Goal: Navigation & Orientation: Find specific page/section

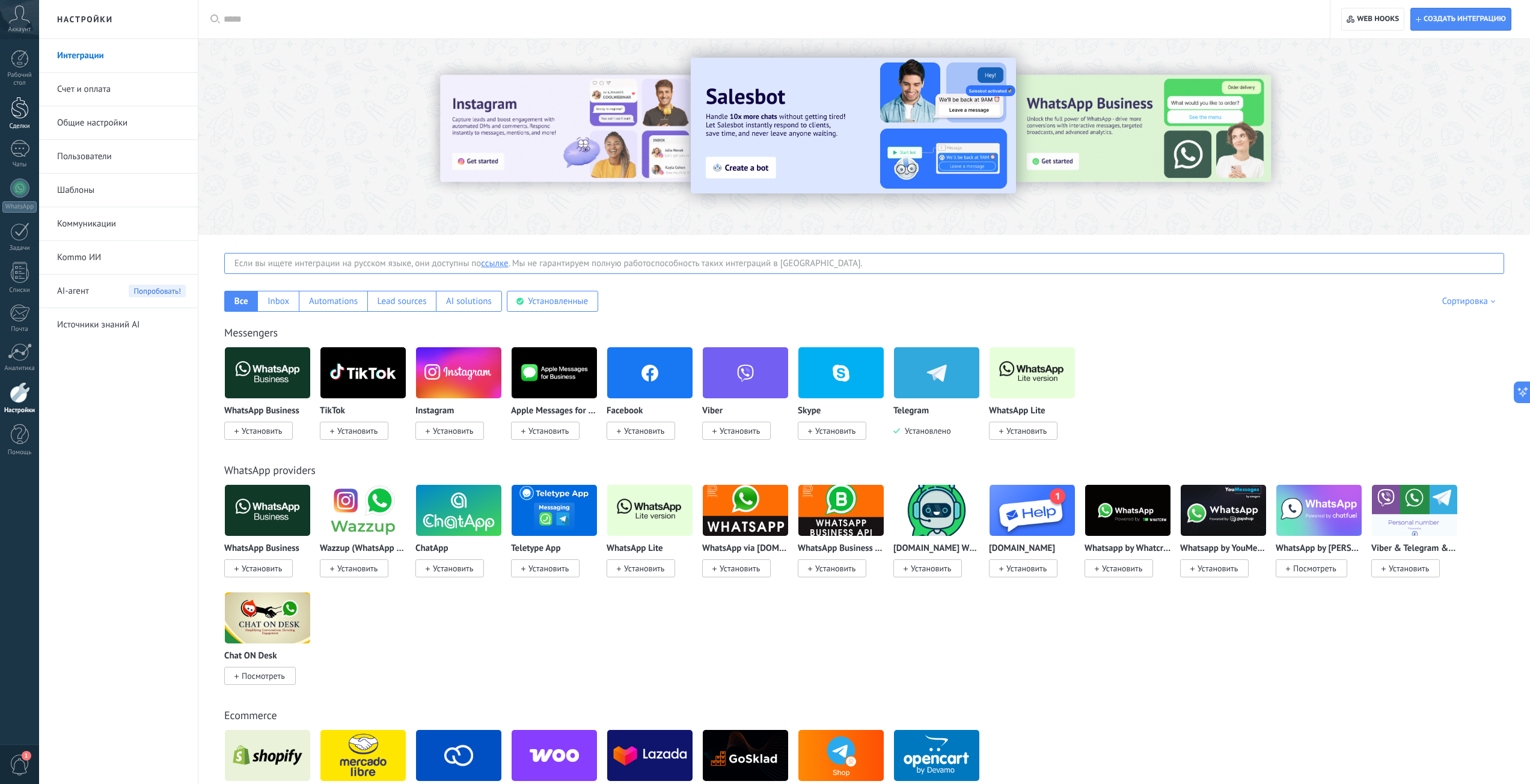
click at [20, 106] on div at bounding box center [20, 108] width 18 height 23
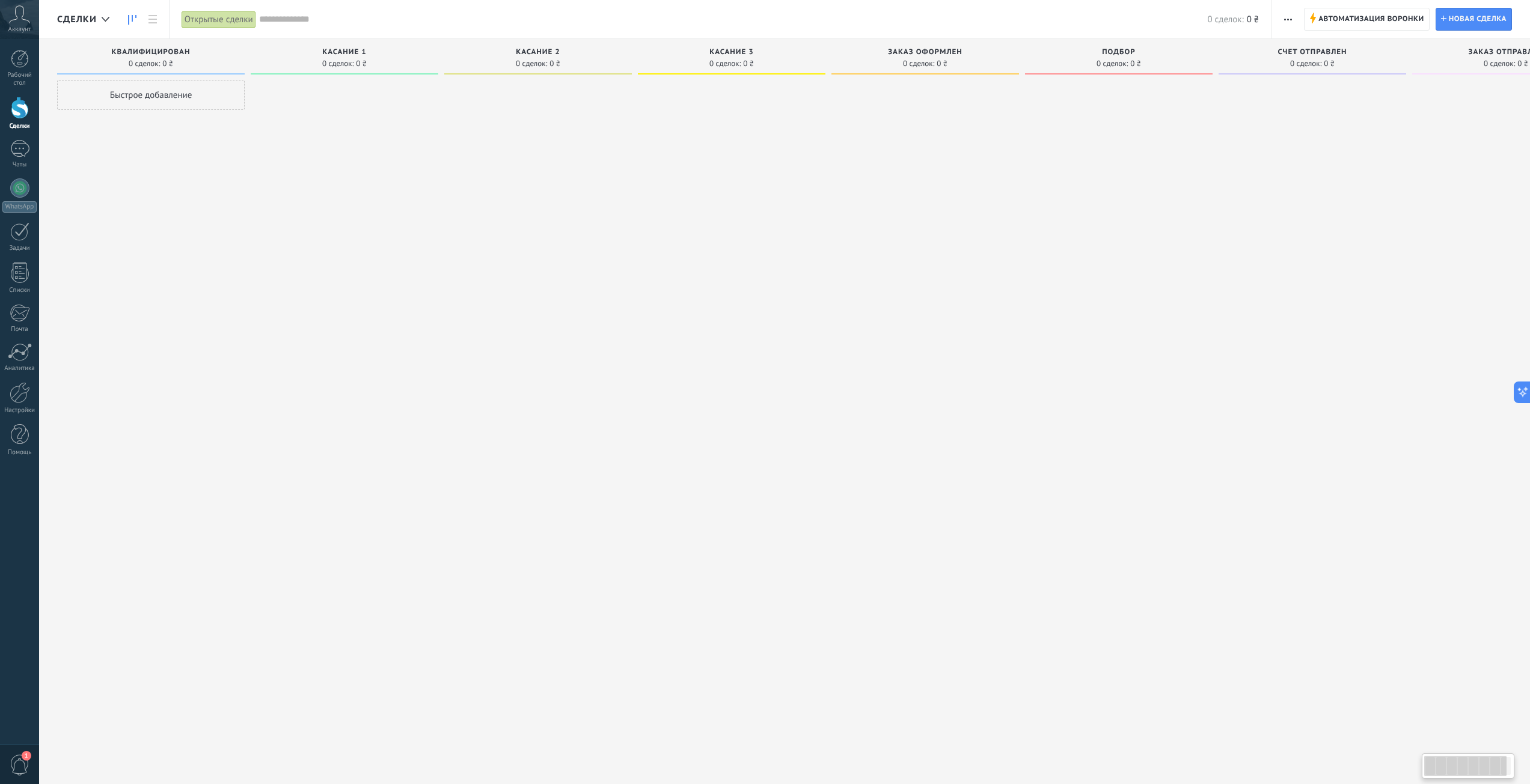
drag, startPoint x: 1356, startPoint y: 276, endPoint x: 1451, endPoint y: 296, distance: 97.1
click at [1451, 296] on div at bounding box center [1506, 393] width 188 height 627
